Goal: Task Accomplishment & Management: Manage account settings

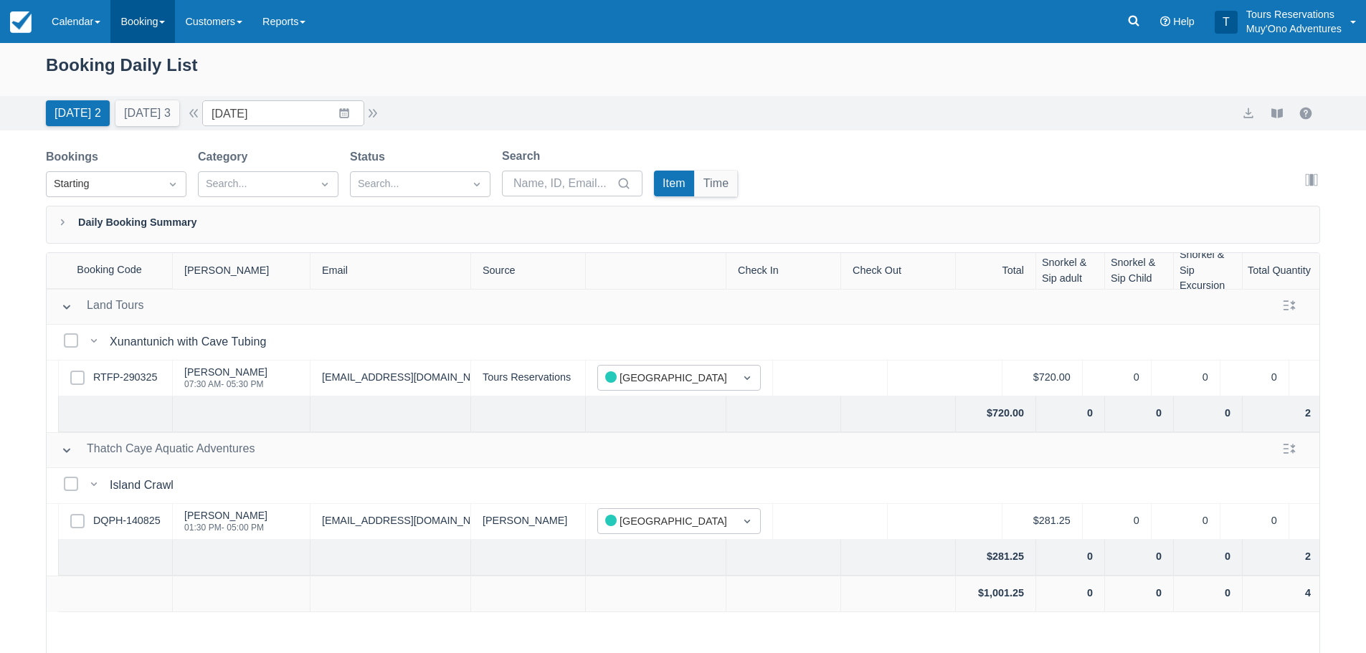
click at [161, 16] on link "Booking" at bounding box center [142, 21] width 65 height 43
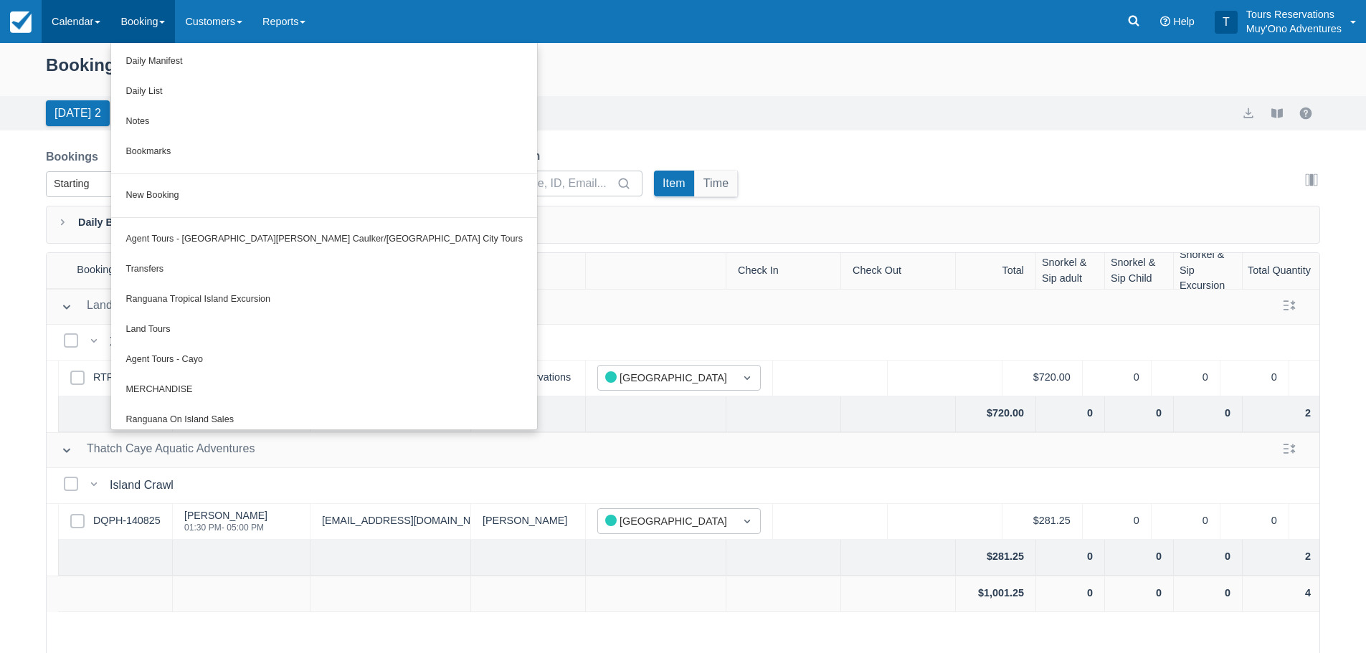
click at [79, 12] on link "Calendar" at bounding box center [76, 21] width 69 height 43
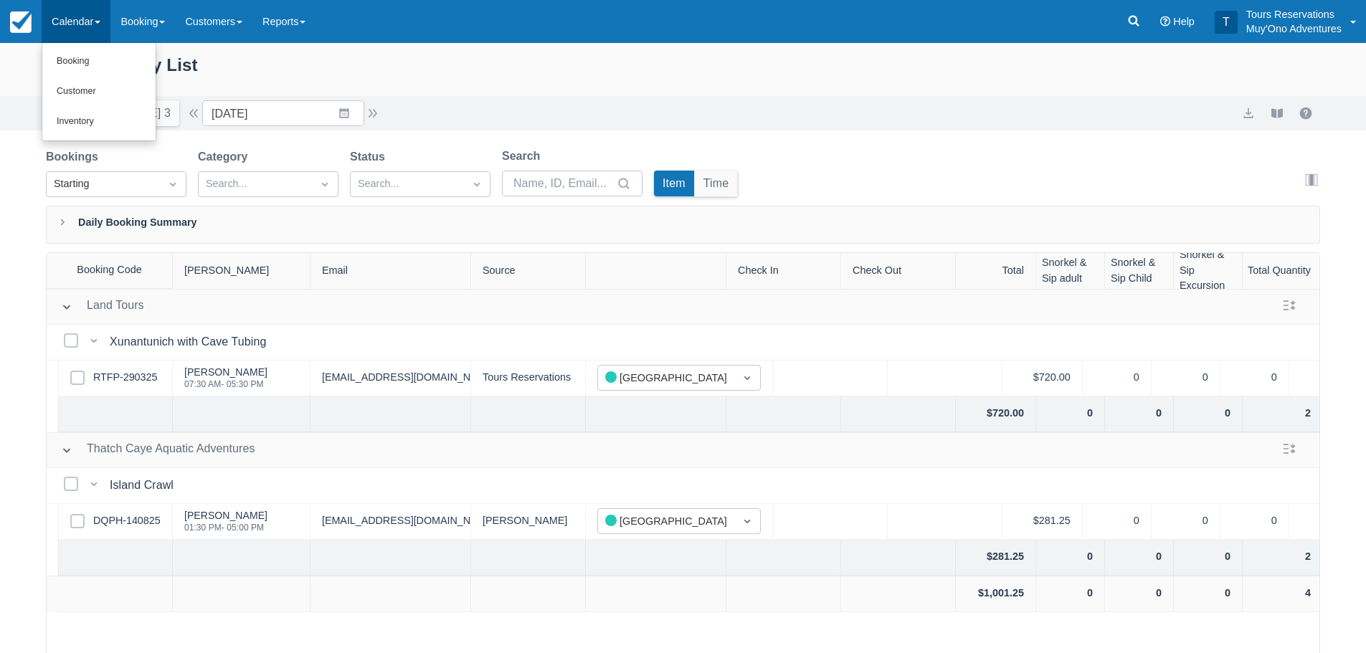
click at [83, 137] on ul "Booking Customer Inventory" at bounding box center [99, 92] width 115 height 98
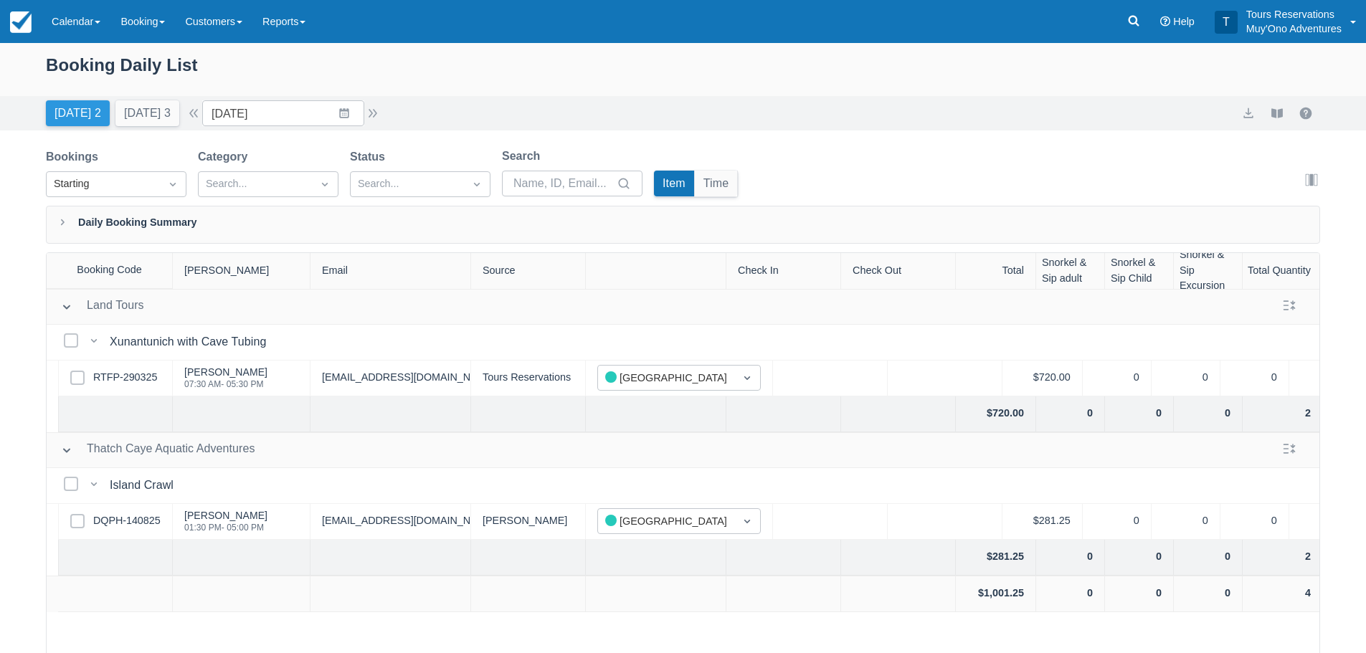
click at [87, 123] on button "Today 2" at bounding box center [78, 113] width 64 height 26
click at [75, 32] on link "Calendar" at bounding box center [76, 21] width 69 height 43
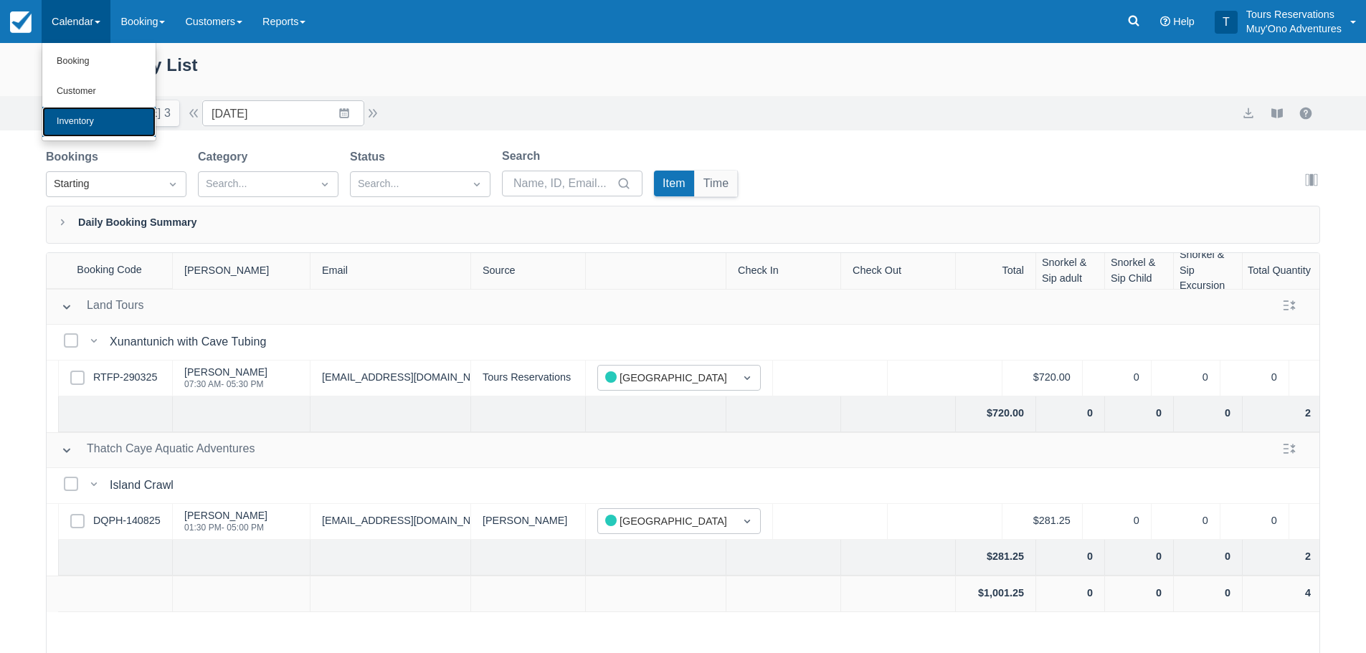
click at [73, 123] on link "Inventory" at bounding box center [98, 122] width 113 height 30
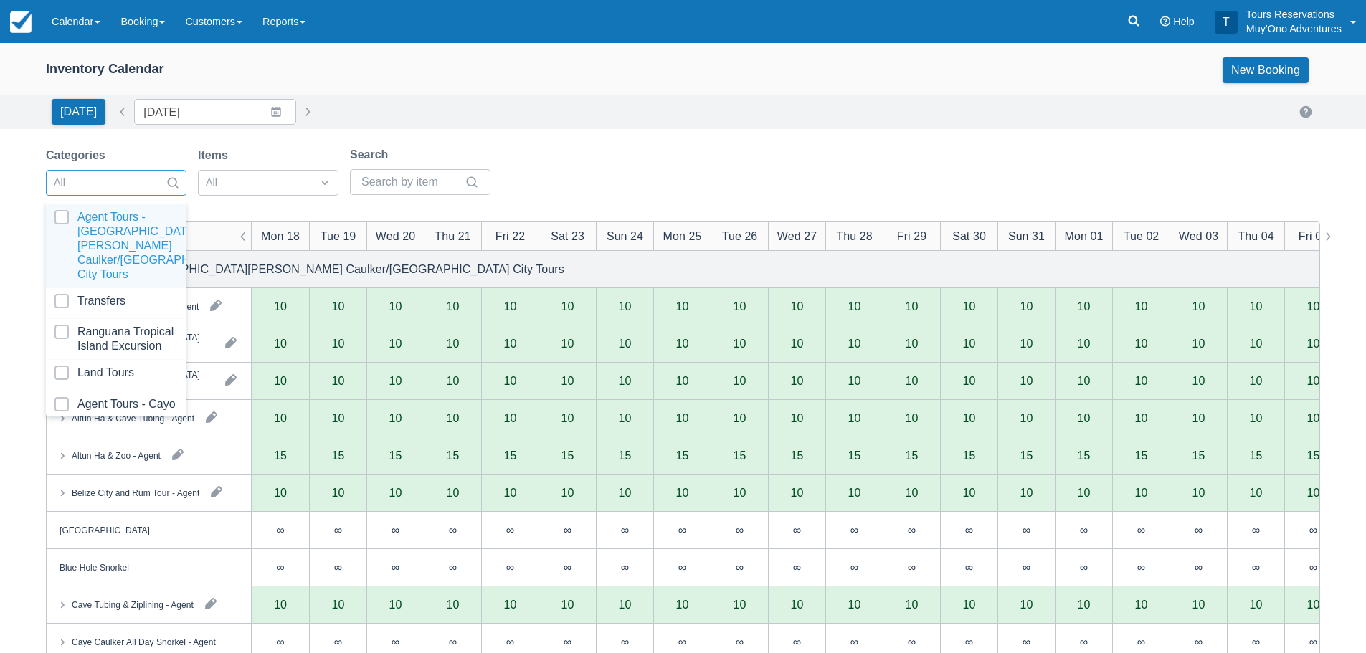
click at [113, 193] on div "All" at bounding box center [103, 182] width 113 height 23
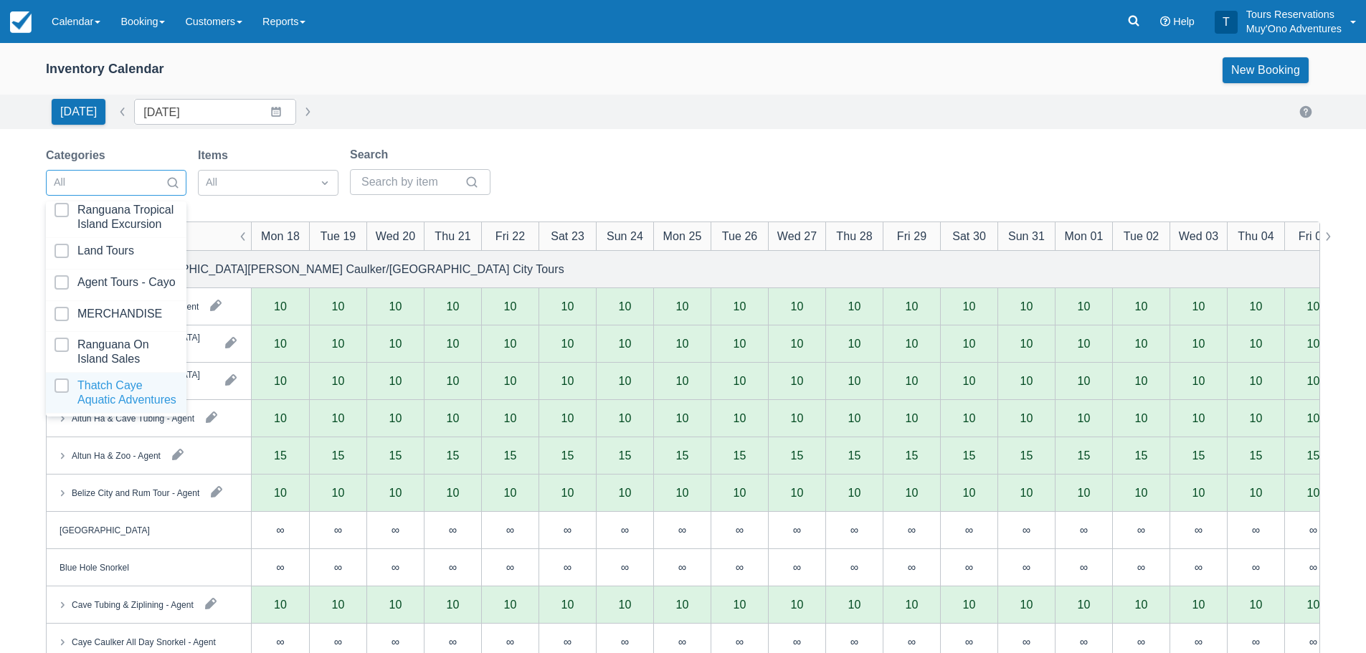
click at [84, 378] on div at bounding box center [115, 392] width 123 height 29
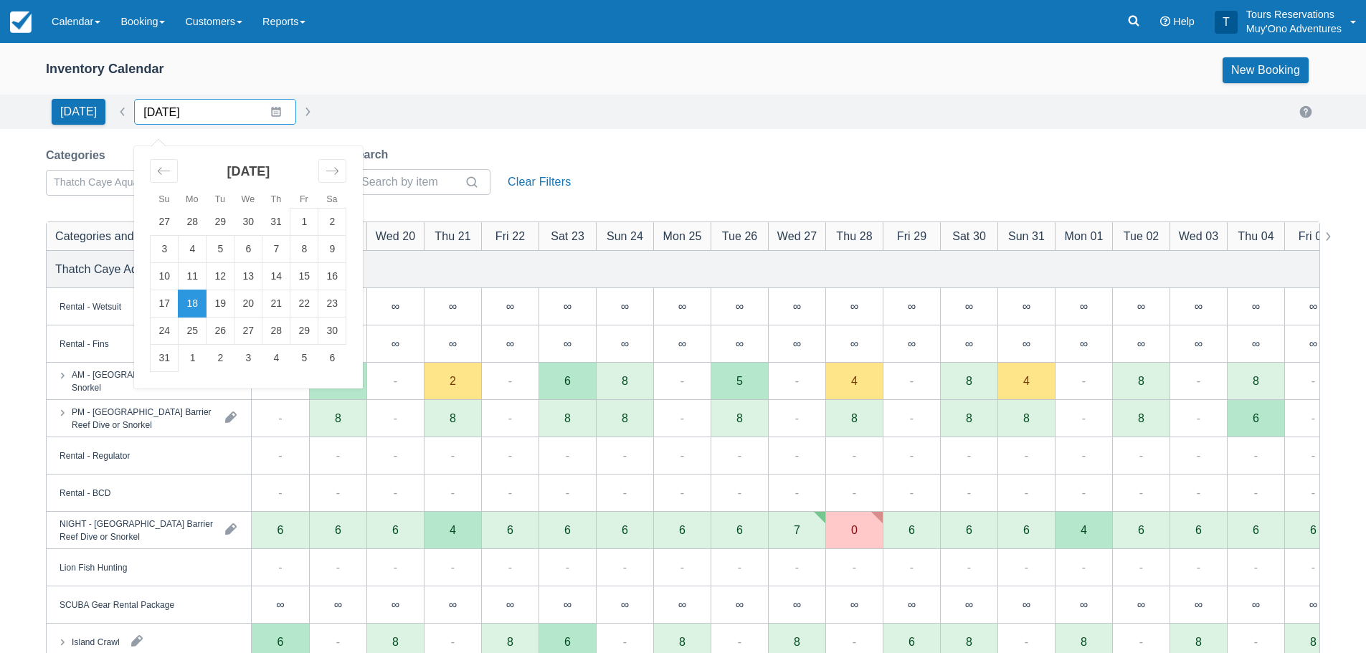
click at [265, 117] on input "[DATE]" at bounding box center [215, 112] width 162 height 26
click at [319, 173] on div "Move forward to switch to the next month." at bounding box center [332, 171] width 28 height 24
click at [325, 177] on icon "Move forward to switch to the next month." at bounding box center [332, 171] width 14 height 14
click at [267, 244] on td "6" at bounding box center [276, 249] width 28 height 27
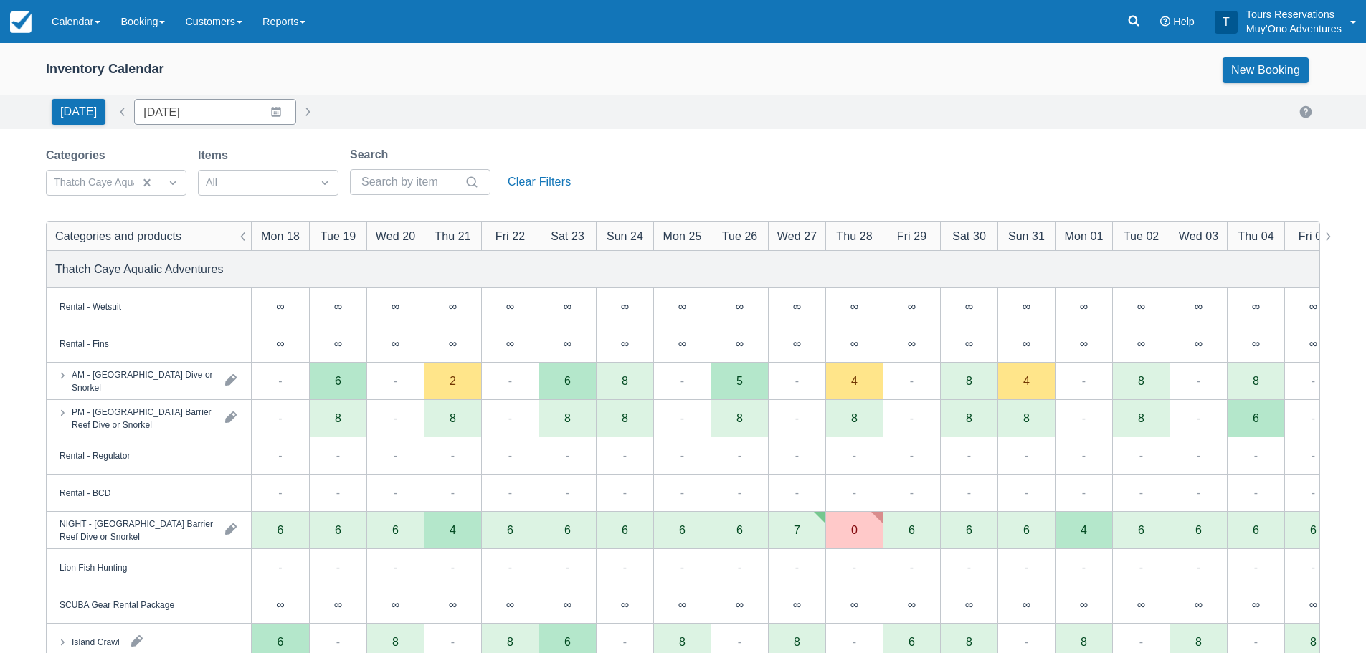
type input "[DATE]"
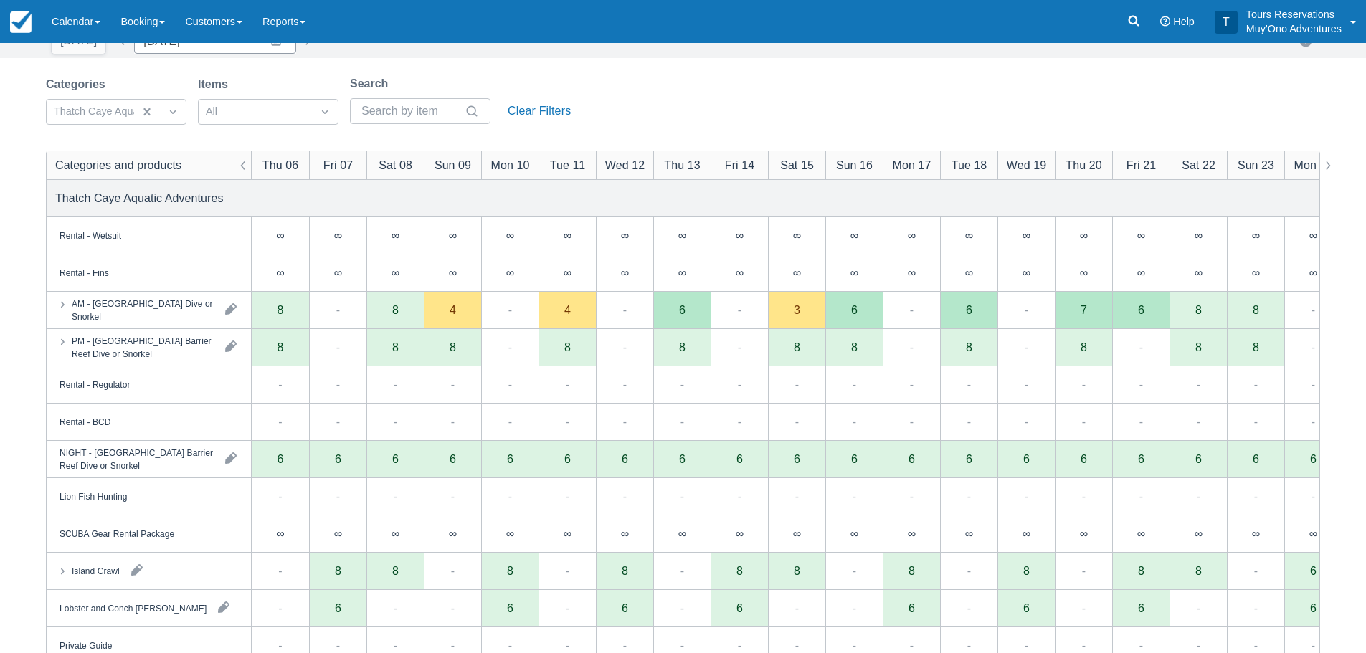
scroll to position [224, 0]
